Goal: Information Seeking & Learning: Compare options

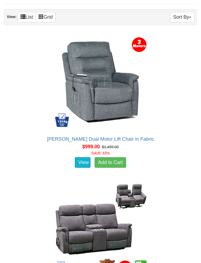
scroll to position [197, 0]
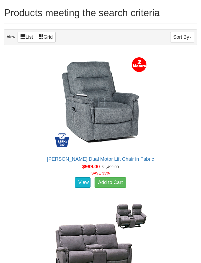
click at [184, 37] on button "Sort By" at bounding box center [182, 37] width 24 height 11
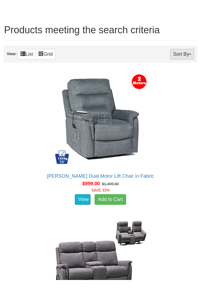
scroll to position [189, 0]
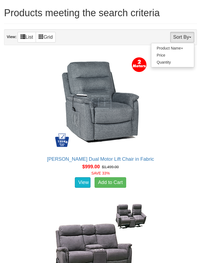
click at [186, 36] on div at bounding box center [100, 131] width 201 height 263
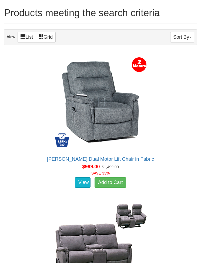
click at [23, 36] on span at bounding box center [23, 36] width 5 height 5
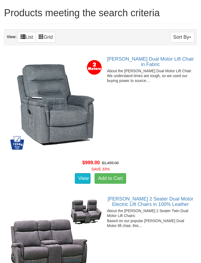
click at [50, 35] on link "Grid" at bounding box center [46, 37] width 20 height 11
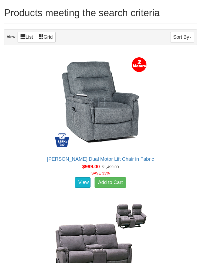
click at [20, 36] on link "List" at bounding box center [27, 37] width 18 height 11
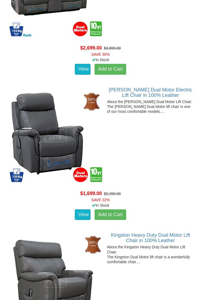
scroll to position [589, 0]
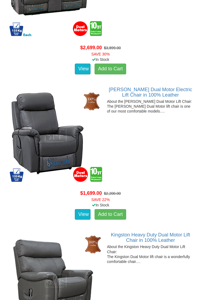
click at [55, 146] on img at bounding box center [55, 135] width 97 height 97
click at [72, 123] on img at bounding box center [55, 135] width 97 height 97
click at [78, 209] on link "View" at bounding box center [83, 214] width 16 height 11
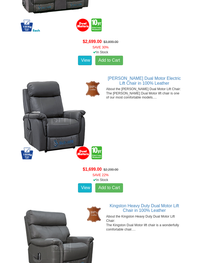
scroll to position [605, 0]
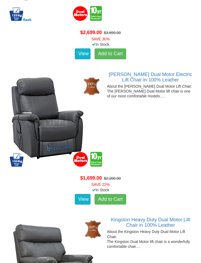
click at [82, 198] on link "View" at bounding box center [83, 199] width 16 height 11
click at [84, 196] on link "View" at bounding box center [83, 199] width 16 height 11
click at [140, 93] on p "About the Dalton Dual Motor Lift Chair: The Dalton Dual Motor lift chair is one…" at bounding box center [100, 91] width 187 height 15
click at [151, 87] on p "About the Dalton Dual Motor Lift Chair: The Dalton Dual Motor lift chair is one…" at bounding box center [100, 91] width 187 height 15
click at [155, 80] on link "[PERSON_NAME] Dual Motor Electric Lift Chair in 100% Leather" at bounding box center [150, 77] width 83 height 11
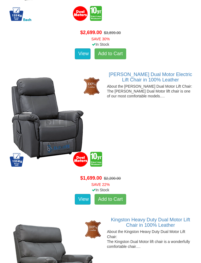
click at [142, 99] on p "About the Dalton Dual Motor Lift Chair: The Dalton Dual Motor lift chair is one…" at bounding box center [100, 91] width 187 height 15
click at [84, 205] on link "View" at bounding box center [83, 199] width 16 height 11
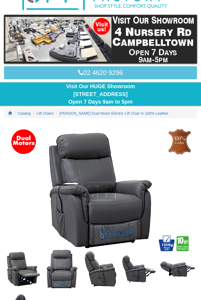
scroll to position [62, 0]
click at [21, 111] on span "Catalog" at bounding box center [24, 113] width 13 height 4
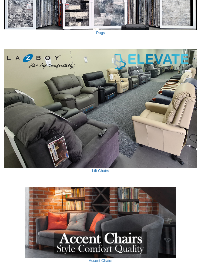
scroll to position [778, 0]
click at [162, 109] on img at bounding box center [100, 108] width 193 height 119
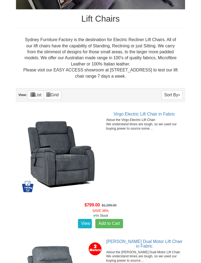
scroll to position [294, 0]
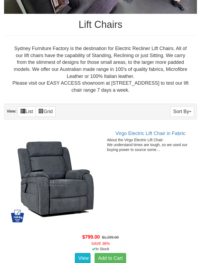
click at [181, 106] on button "Sort By" at bounding box center [182, 111] width 24 height 11
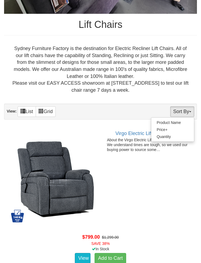
click at [166, 135] on link "Quantity" at bounding box center [172, 136] width 43 height 7
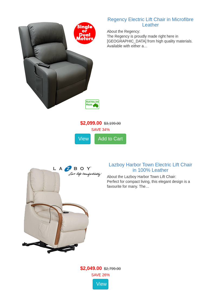
scroll to position [698, 0]
click at [75, 215] on img at bounding box center [55, 210] width 97 height 97
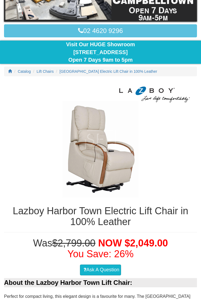
scroll to position [106, 0]
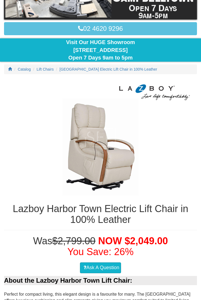
click at [45, 68] on span "Lift Chairs" at bounding box center [45, 69] width 17 height 4
click at [97, 67] on span "Lazboy Harbortown Electric Lift Chair in 100% Leather" at bounding box center [109, 69] width 98 height 4
click at [116, 67] on span "Lazboy Harbortown Electric Lift Chair in 100% Leather" at bounding box center [109, 69] width 98 height 4
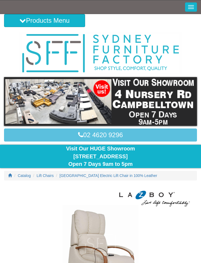
click at [44, 173] on span "Lift Chairs" at bounding box center [45, 175] width 17 height 4
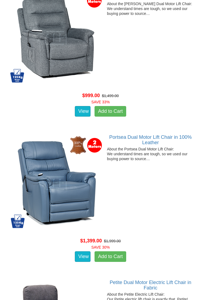
scroll to position [614, 0]
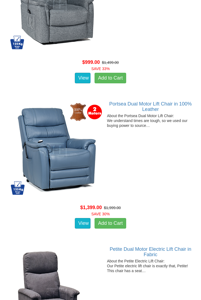
click at [143, 118] on p "About the Portsea Dual Motor Lift Chair: We understand times are tough, so we u…" at bounding box center [100, 120] width 187 height 15
click at [144, 109] on link "Portsea Dual Motor Lift Chair in 100% Leather" at bounding box center [150, 106] width 83 height 11
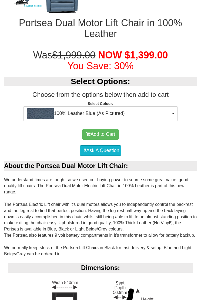
scroll to position [375, 0]
click at [171, 108] on button "100% Leather Blue (As Pictured)" at bounding box center [100, 113] width 154 height 15
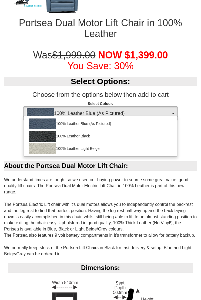
click at [174, 113] on div at bounding box center [100, 150] width 201 height 300
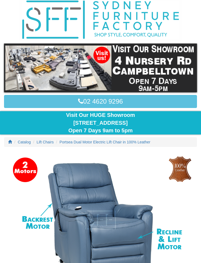
scroll to position [0, 0]
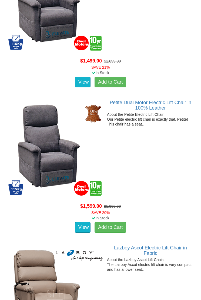
scroll to position [905, 0]
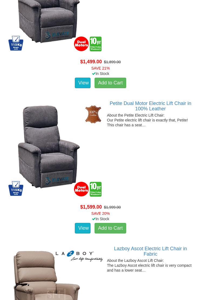
click at [75, 228] on link "View" at bounding box center [83, 228] width 16 height 11
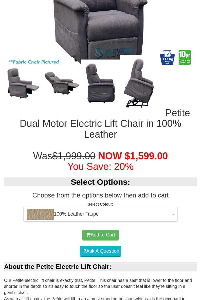
scroll to position [252, 0]
click at [171, 211] on button "100% Leather Taupe" at bounding box center [100, 214] width 154 height 15
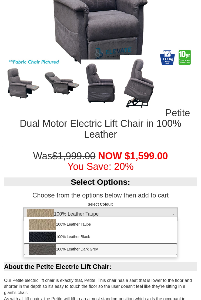
click at [46, 247] on img at bounding box center [42, 249] width 27 height 11
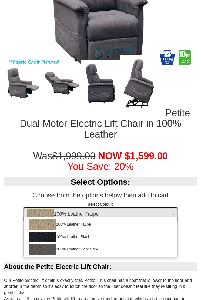
select select "1825"
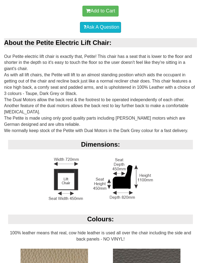
scroll to position [476, 0]
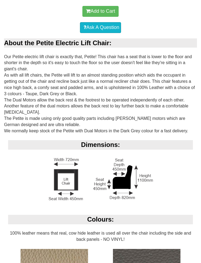
click at [166, 157] on div "Dimensions:" at bounding box center [100, 177] width 193 height 75
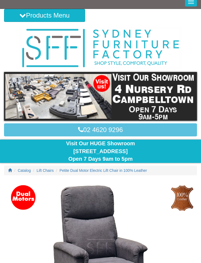
scroll to position [0, 0]
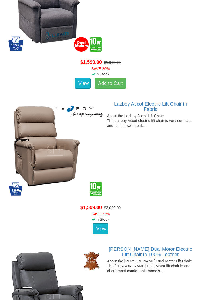
scroll to position [1050, 0]
click at [51, 155] on img at bounding box center [55, 149] width 97 height 97
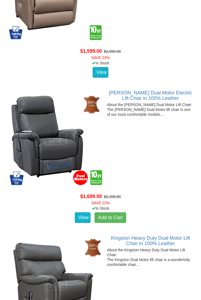
scroll to position [1206, 0]
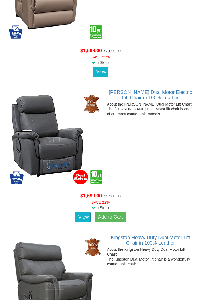
click at [73, 144] on img at bounding box center [55, 138] width 97 height 97
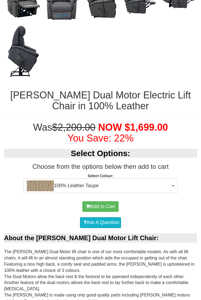
scroll to position [331, 0]
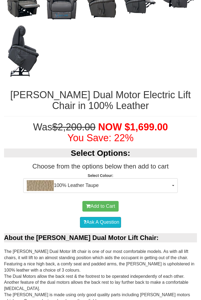
click at [171, 183] on button "100% Leather Taupe" at bounding box center [100, 186] width 154 height 15
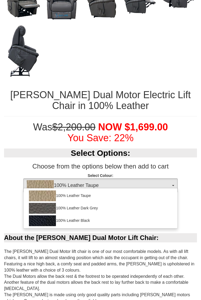
click at [196, 201] on div at bounding box center [100, 150] width 201 height 300
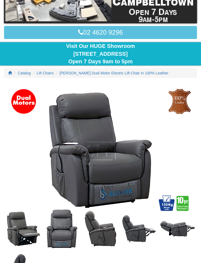
scroll to position [90, 0]
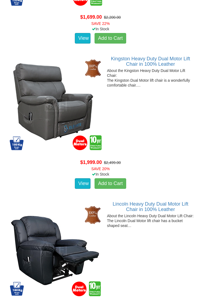
scroll to position [1384, 0]
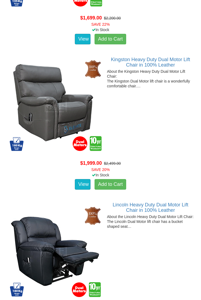
click at [100, 110] on img at bounding box center [55, 105] width 97 height 97
click at [76, 179] on link "View" at bounding box center [83, 184] width 16 height 11
click at [80, 179] on link "View" at bounding box center [83, 184] width 16 height 11
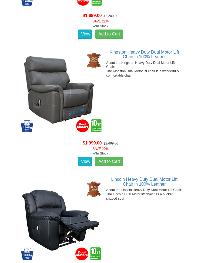
scroll to position [1400, 0]
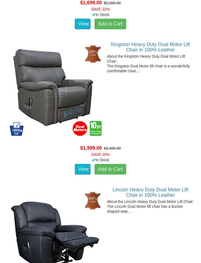
click at [154, 101] on div at bounding box center [100, 109] width 187 height 71
click at [70, 108] on img at bounding box center [55, 90] width 97 height 97
click at [155, 102] on div at bounding box center [100, 109] width 187 height 71
click at [147, 47] on link "Kingston Heavy Duty Dual Motor Lift Chair in 100% Leather" at bounding box center [150, 47] width 79 height 11
click at [169, 75] on div at bounding box center [100, 109] width 187 height 71
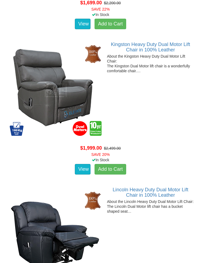
click at [62, 78] on img at bounding box center [55, 90] width 97 height 97
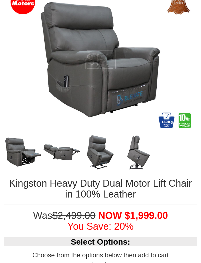
scroll to position [175, 0]
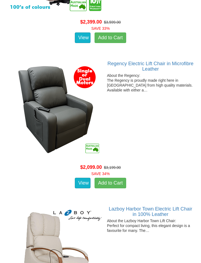
scroll to position [654, 0]
click at [161, 76] on p "About the Regency: The Regency is proudly made right here in [GEOGRAPHIC_DATA] …" at bounding box center [100, 83] width 187 height 20
click at [120, 87] on p "About the Regency: The Regency is proudly made right here in Australia from hig…" at bounding box center [100, 83] width 187 height 20
click at [152, 141] on div at bounding box center [100, 128] width 187 height 71
click at [73, 114] on img at bounding box center [55, 109] width 97 height 97
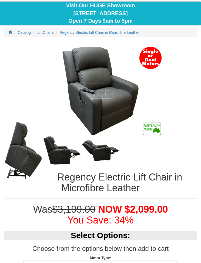
scroll to position [142, 0]
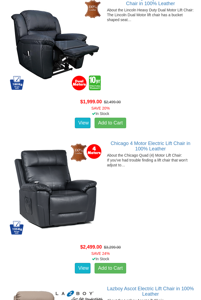
scroll to position [2028, 0]
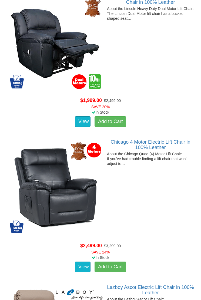
click at [164, 148] on link "Chicago 4 Motor Electric Lift Chair in 100% Leather" at bounding box center [151, 144] width 80 height 11
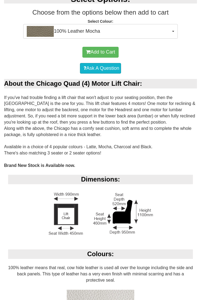
scroll to position [451, 0]
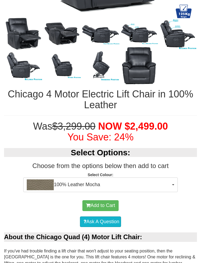
scroll to position [286, 0]
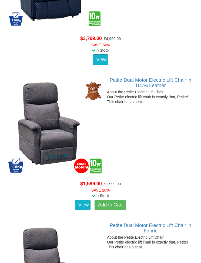
scroll to position [2671, 0]
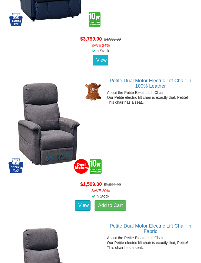
click at [151, 82] on link "Petite Dual Motor Electric Lift Chair in 100% Leather" at bounding box center [151, 83] width 82 height 11
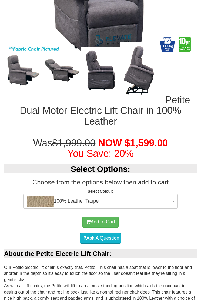
click at [173, 194] on button "100% Leather Taupe" at bounding box center [100, 201] width 154 height 15
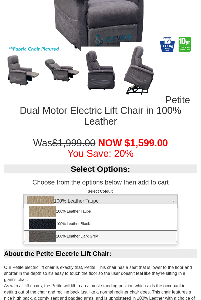
click at [81, 236] on link "100% Leather Dark Grey" at bounding box center [101, 236] width 154 height 12
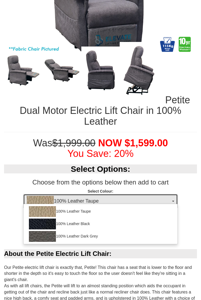
select select "1825"
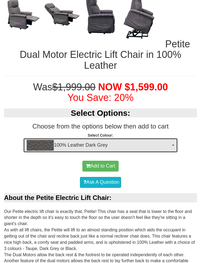
scroll to position [311, 0]
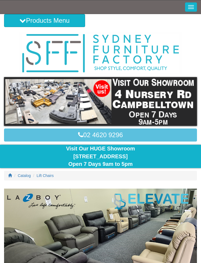
scroll to position [2671, 0]
